Goal: Task Accomplishment & Management: Use online tool/utility

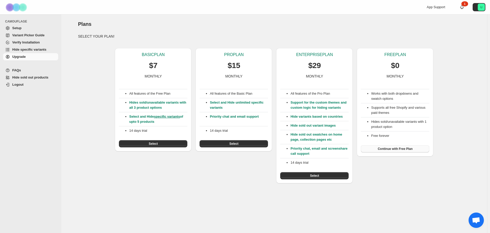
click at [400, 150] on span "Continue with Free Plan" at bounding box center [395, 149] width 35 height 4
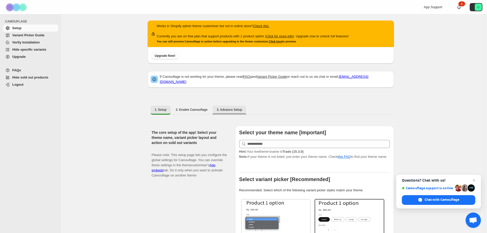
click at [230, 107] on span "3. Advance Setup" at bounding box center [230, 109] width 26 height 4
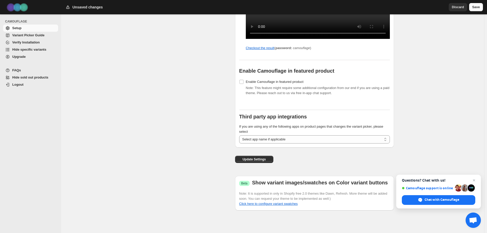
scroll to position [566, 0]
click at [477, 6] on span "Save" at bounding box center [477, 7] width 8 height 5
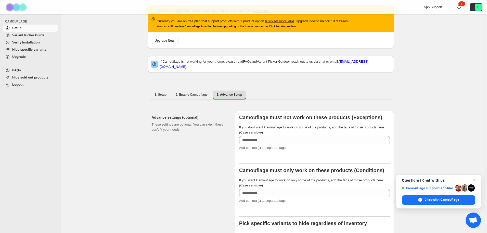
scroll to position [0, 0]
